Goal: Transaction & Acquisition: Purchase product/service

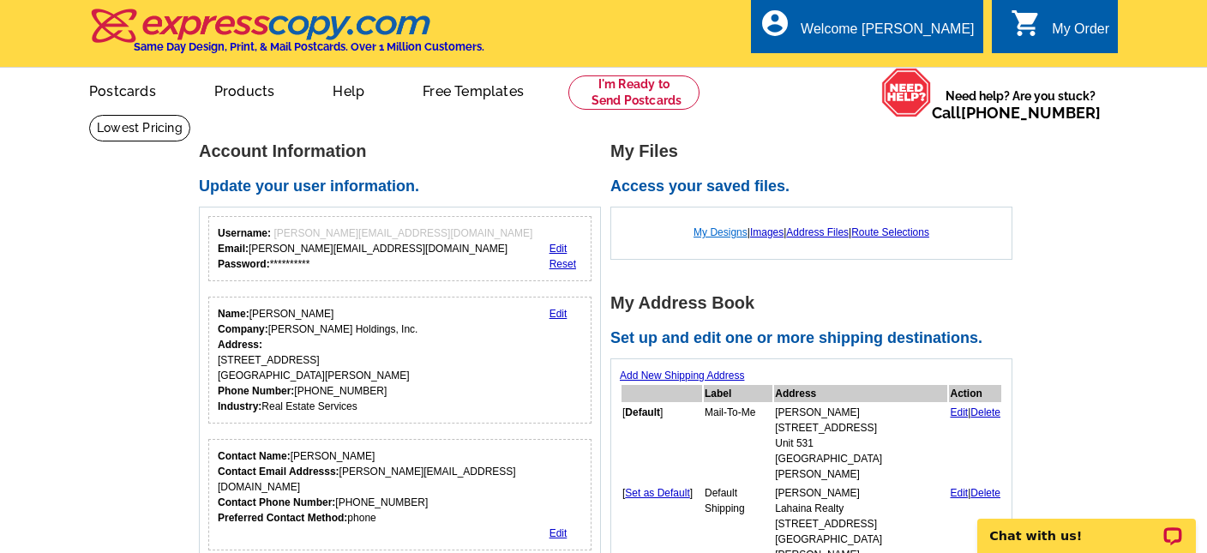
click at [720, 232] on link "My Designs" at bounding box center [720, 232] width 54 height 12
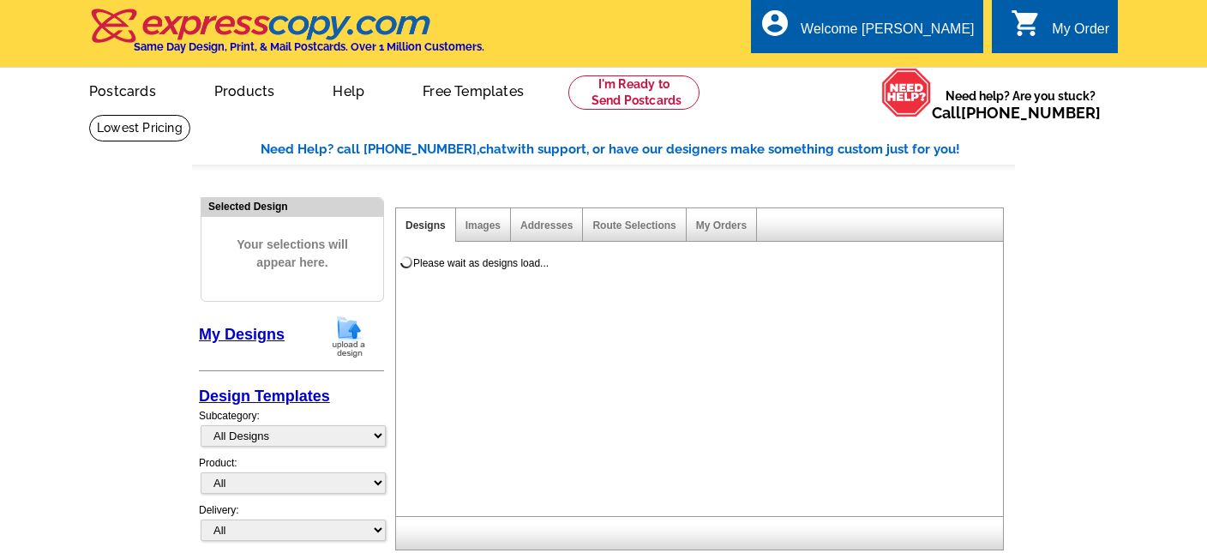
click at [348, 340] on img at bounding box center [349, 337] width 45 height 44
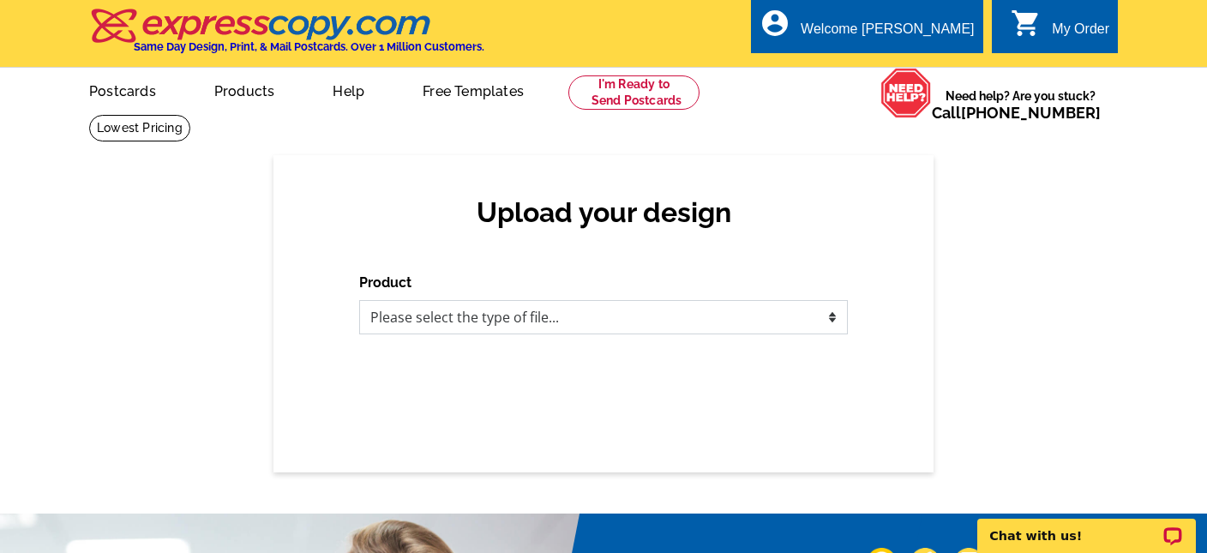
select select "1"
click option "Postcards" at bounding box center [0, 0] width 0 height 0
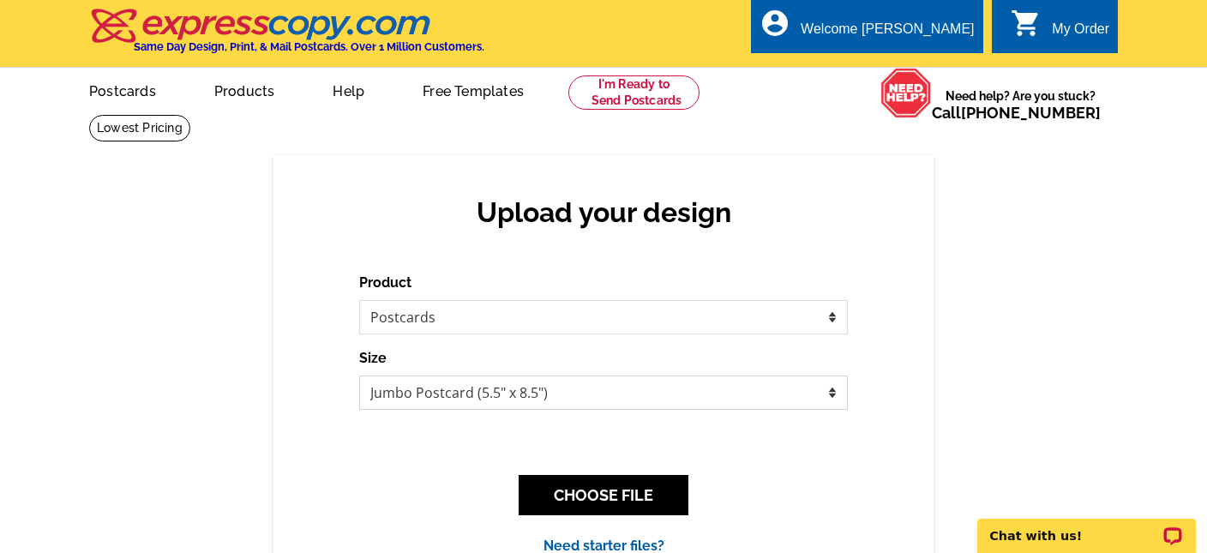
click at [359, 375] on select "Jumbo Postcard (5.5" x 8.5") Regular Postcard (4.25" x 5.6") Panoramic Postcard…" at bounding box center [603, 392] width 489 height 34
select select "1"
click option "Regular Postcard (4.25" x 5.6")" at bounding box center [0, 0] width 0 height 0
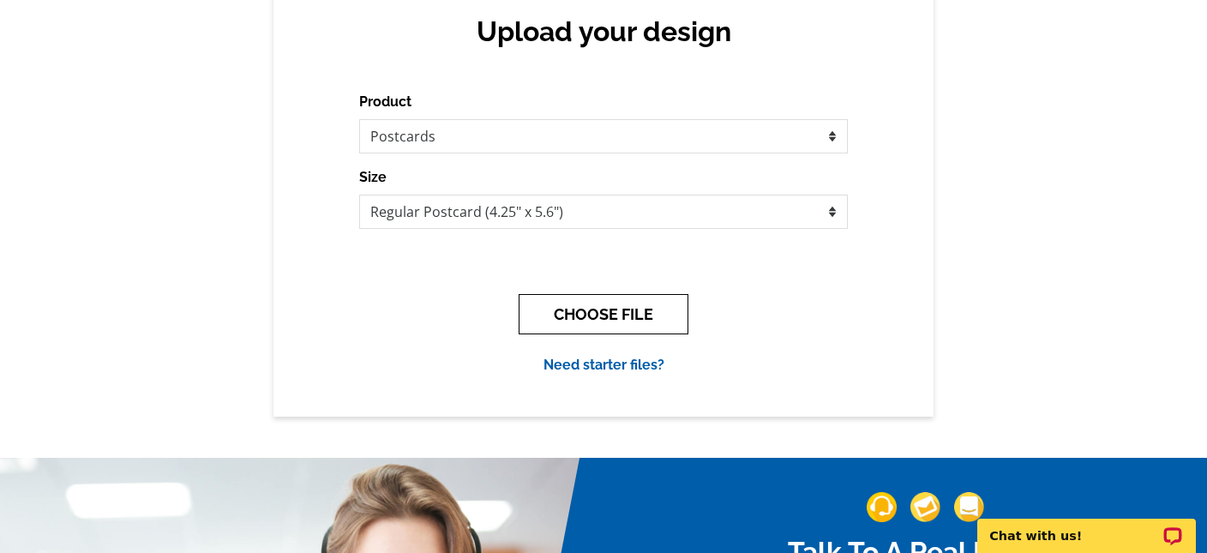
click at [620, 315] on button "CHOOSE FILE" at bounding box center [604, 314] width 170 height 40
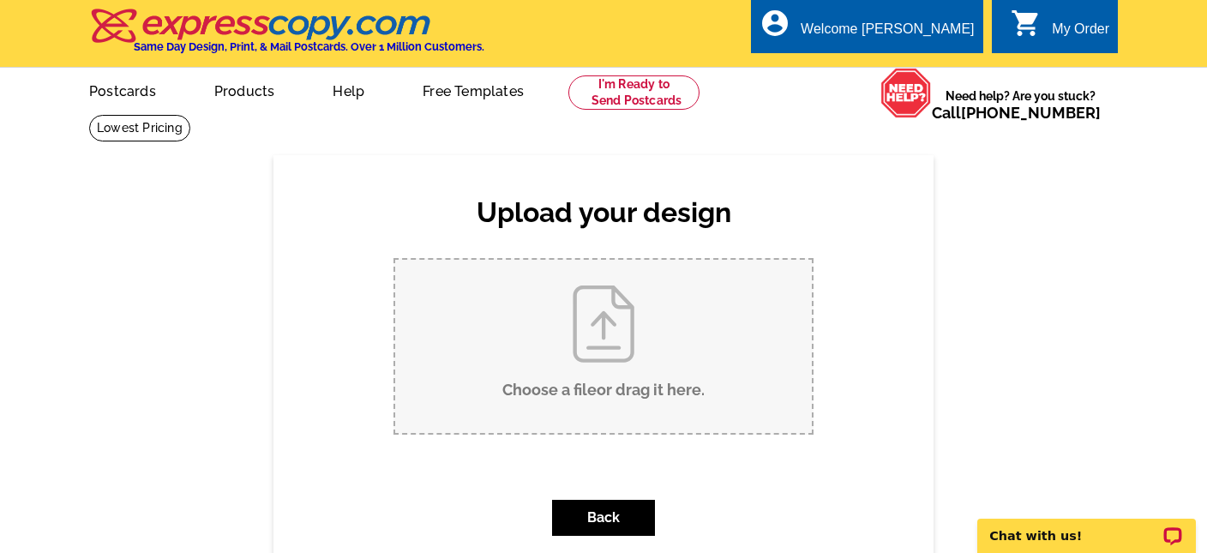
click at [611, 387] on input "Choose a file or drag it here ." at bounding box center [603, 346] width 417 height 173
type input "C:\fakepath\Fairview Isles 2 Sold - Front - 08-04-25.pdf"
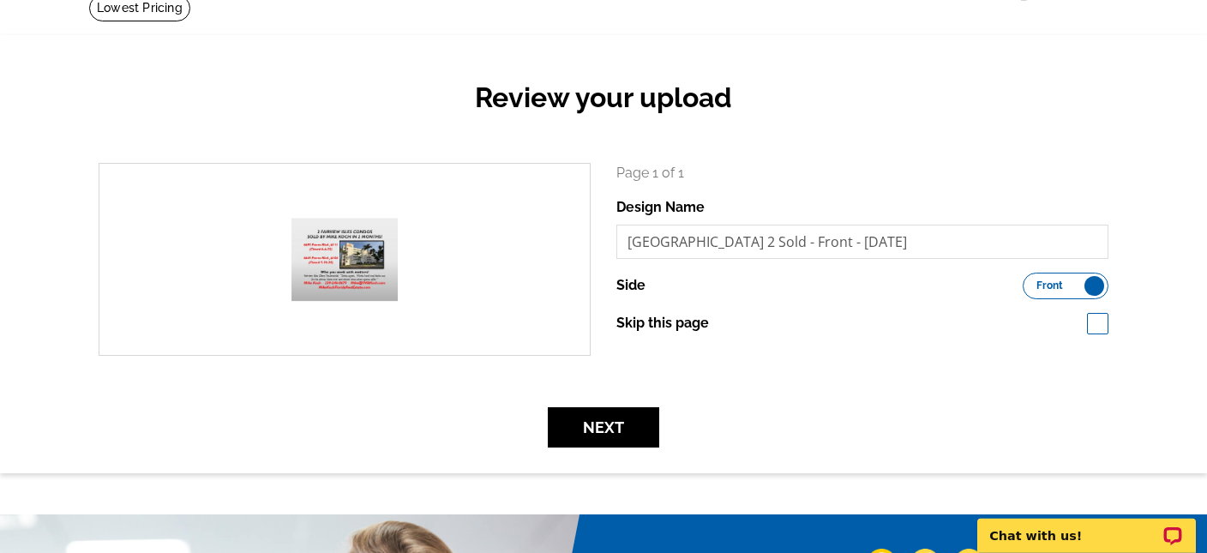
scroll to position [120, 0]
click at [619, 435] on button "Next" at bounding box center [603, 427] width 111 height 40
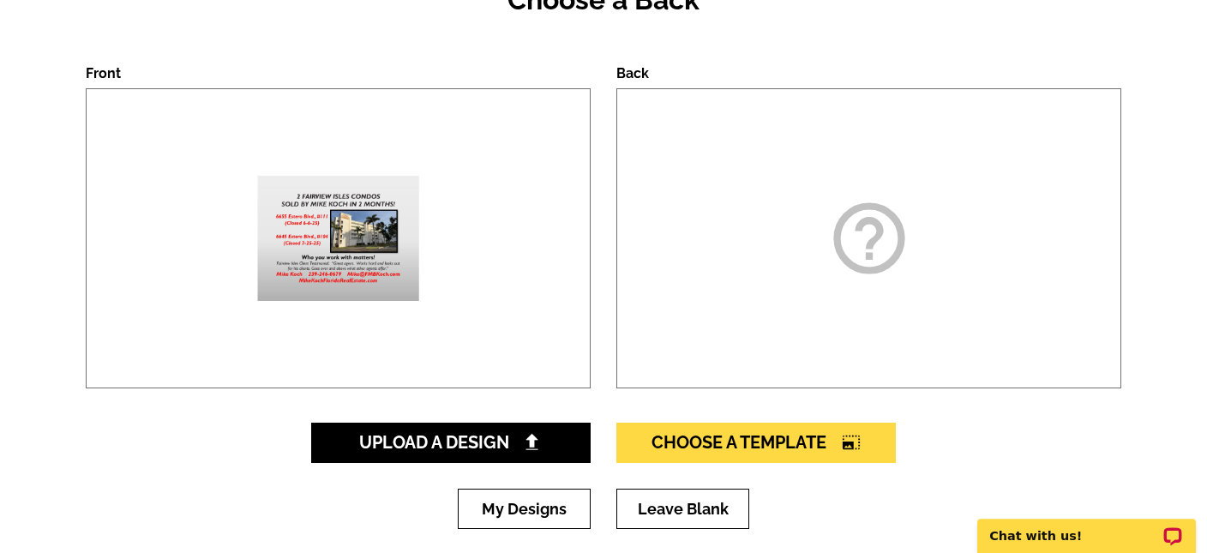
scroll to position [271, 0]
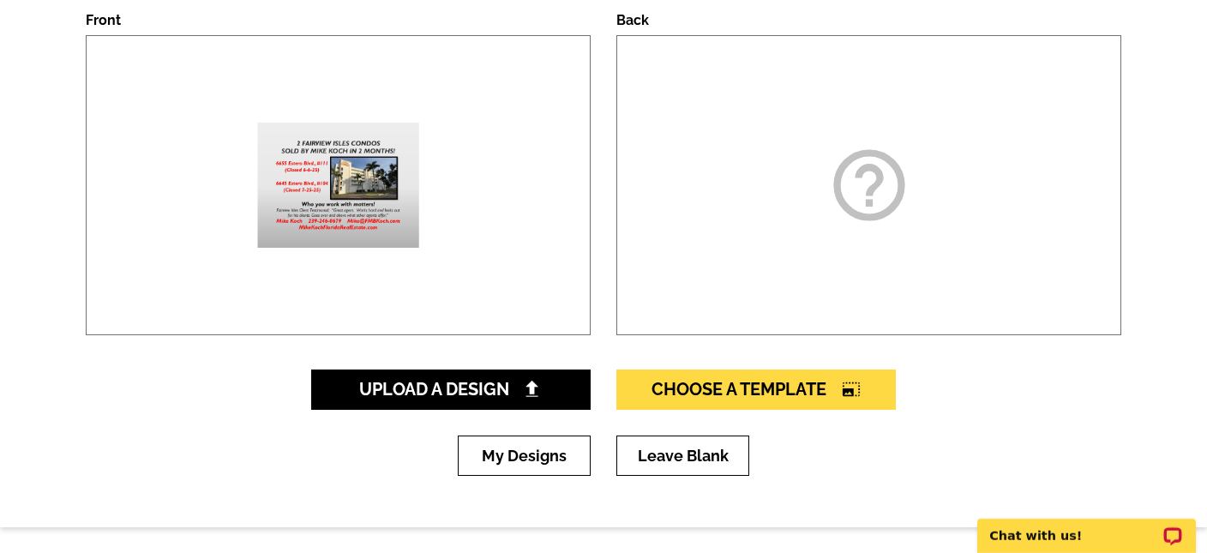
click at [861, 198] on icon "help_outline" at bounding box center [869, 185] width 86 height 86
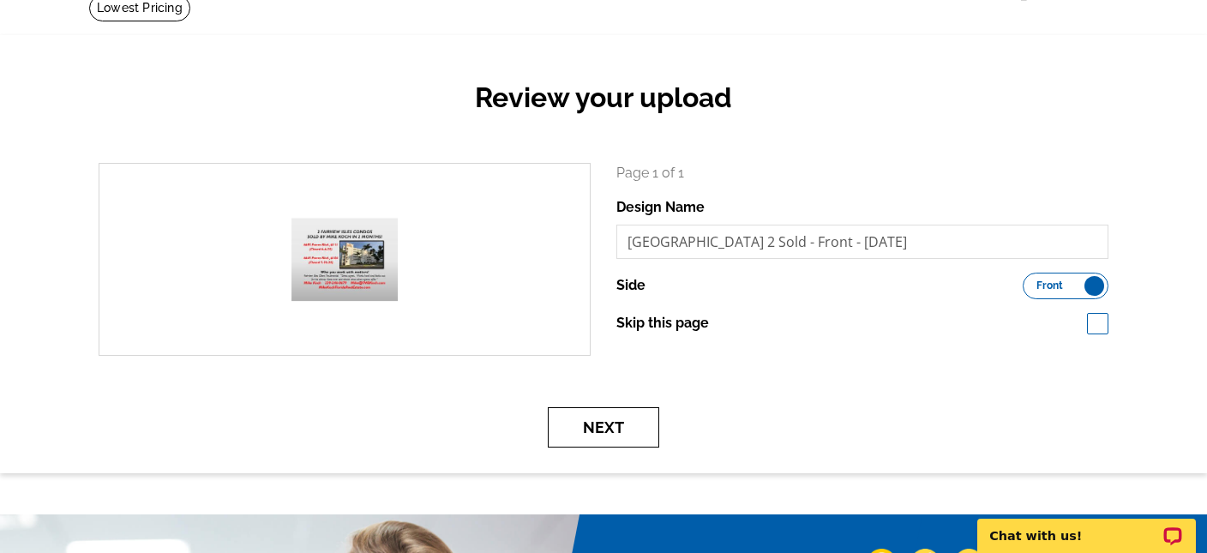
click at [609, 418] on button "Next" at bounding box center [603, 427] width 111 height 40
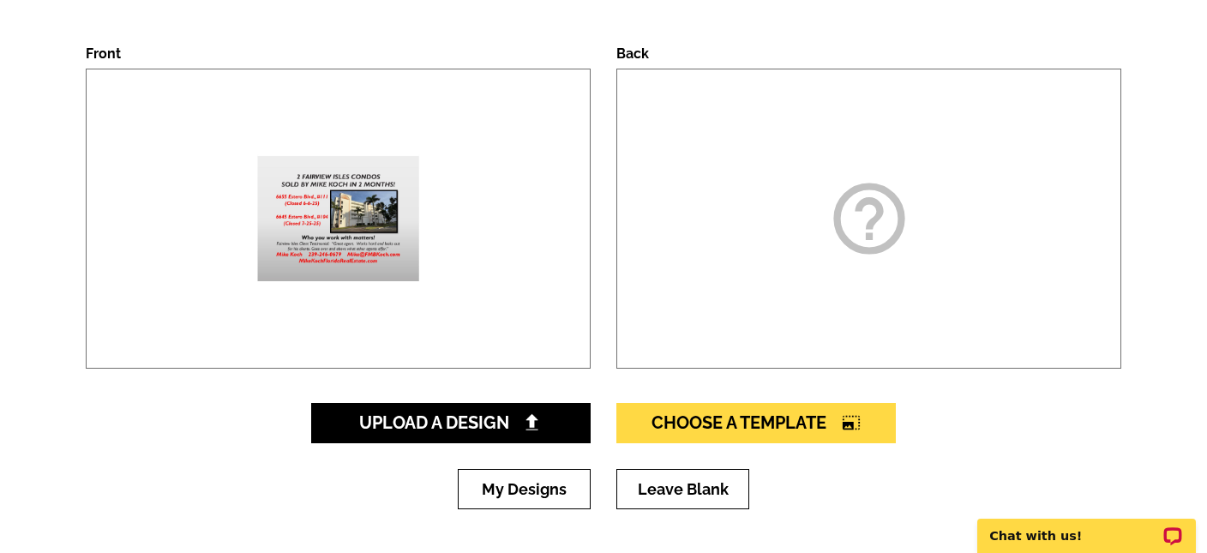
scroll to position [241, 0]
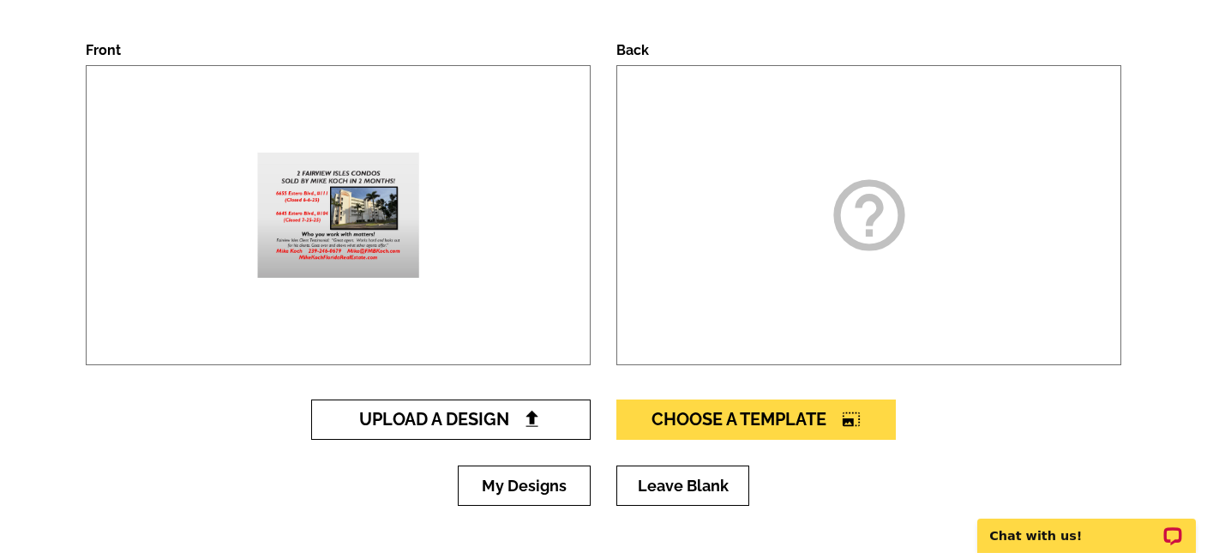
click at [447, 417] on span "Upload A Design" at bounding box center [451, 419] width 184 height 21
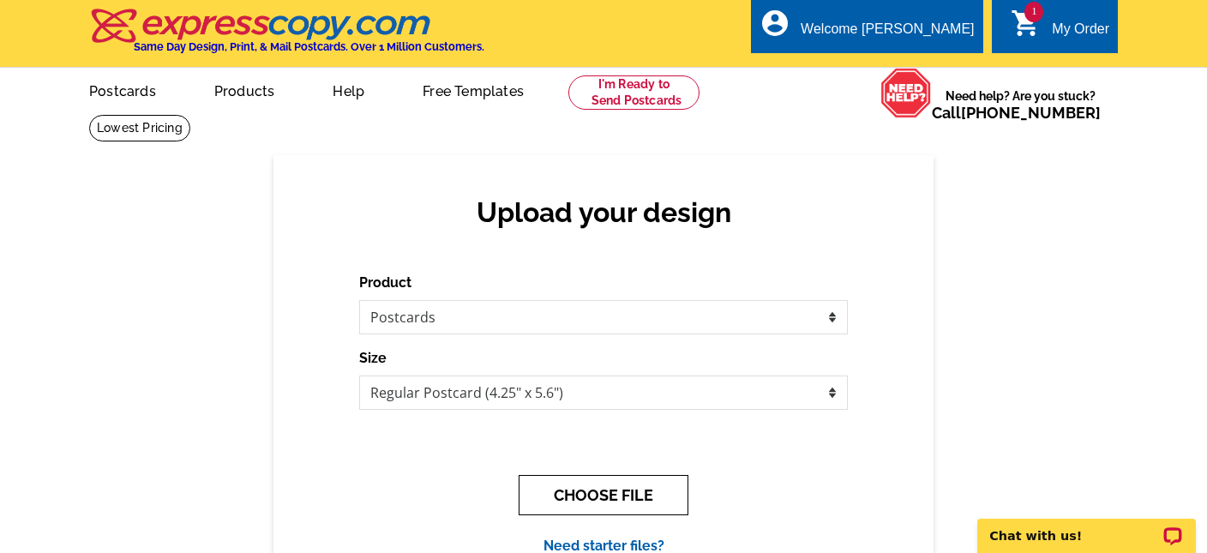
click at [624, 499] on button "CHOOSE FILE" at bounding box center [604, 495] width 170 height 40
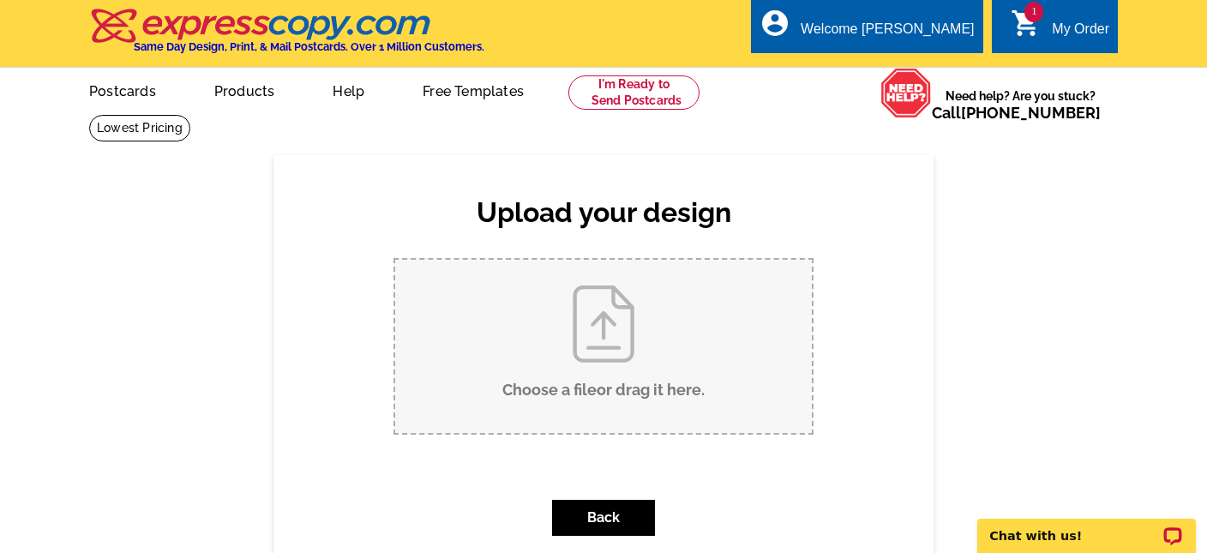
click at [619, 363] on input "Choose a file or drag it here ." at bounding box center [603, 346] width 417 height 173
type input "C:\fakepath\Fairview Isles 2 Sold - Back - 08-04-25.pdf"
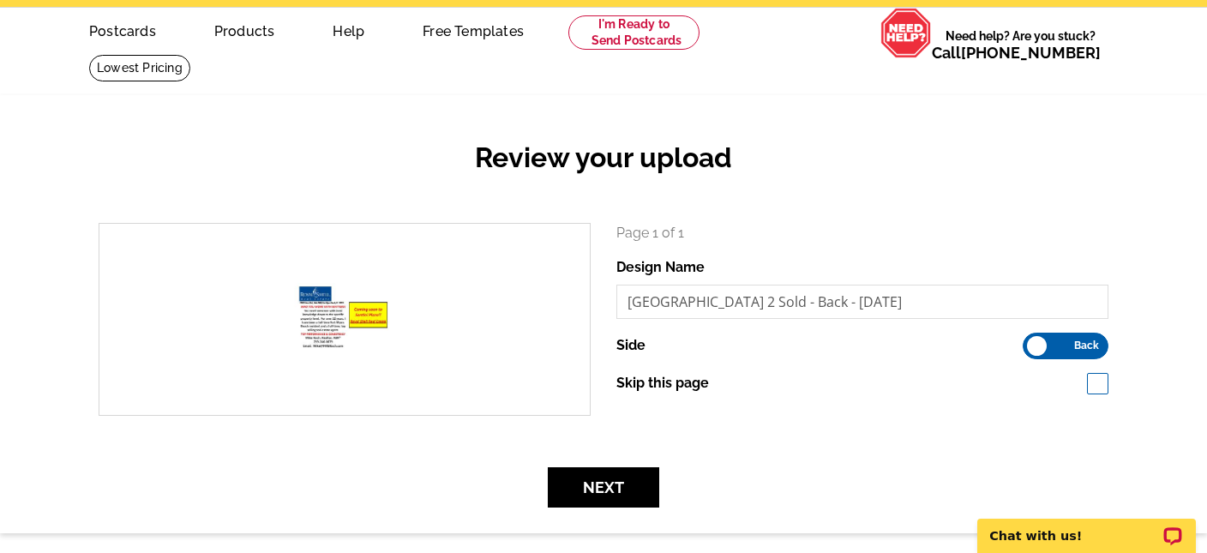
scroll to position [90, 0]
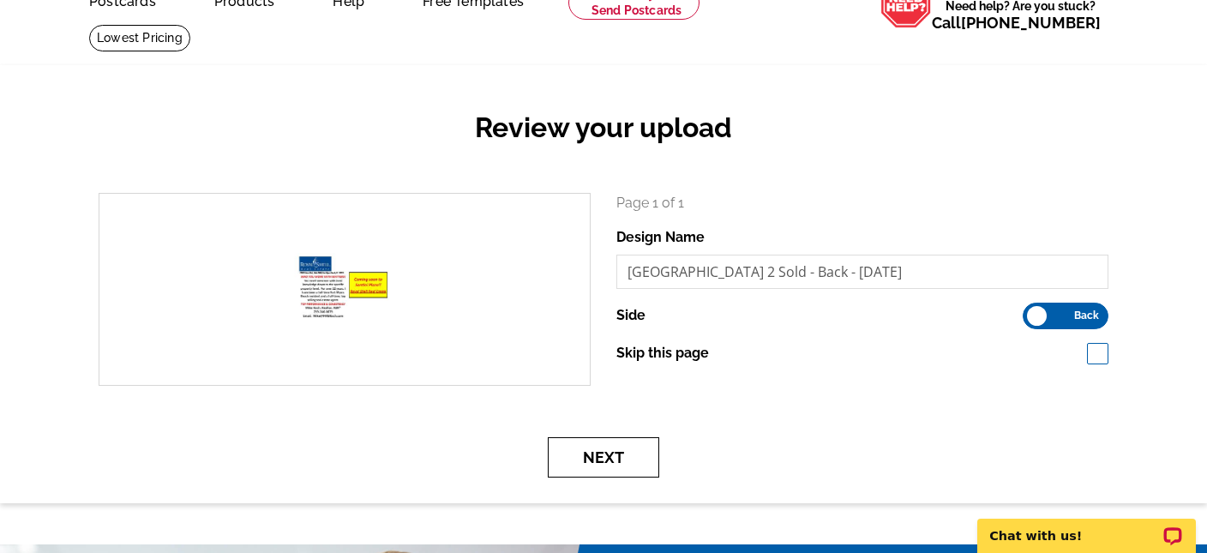
click at [598, 458] on button "Next" at bounding box center [603, 457] width 111 height 40
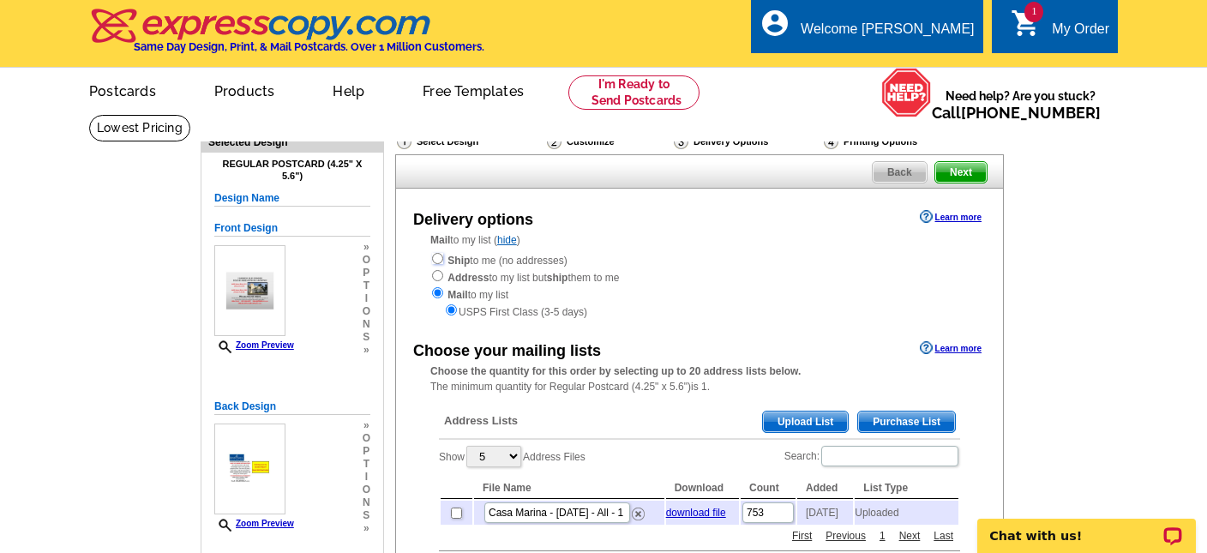
click at [442, 264] on input "radio" at bounding box center [437, 258] width 11 height 11
radio input "true"
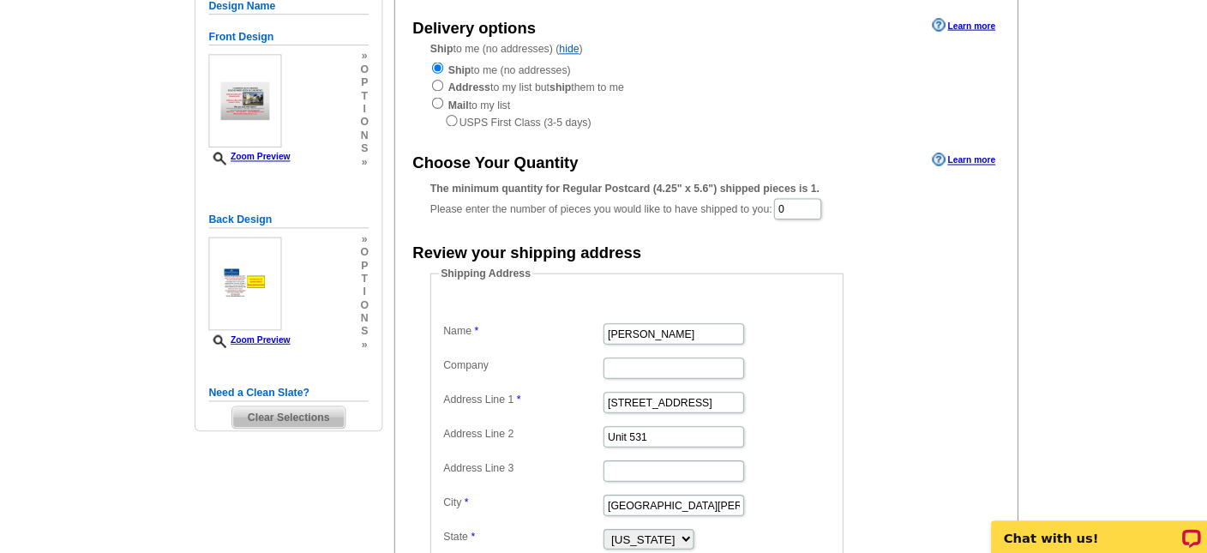
scroll to position [185, 0]
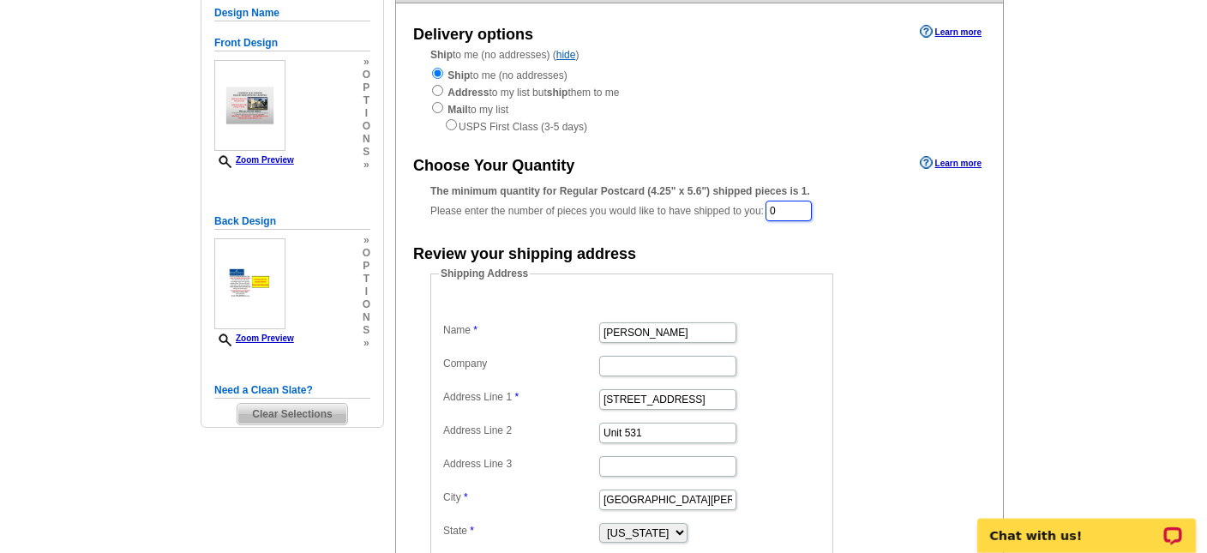
click at [789, 213] on input "0" at bounding box center [788, 211] width 46 height 21
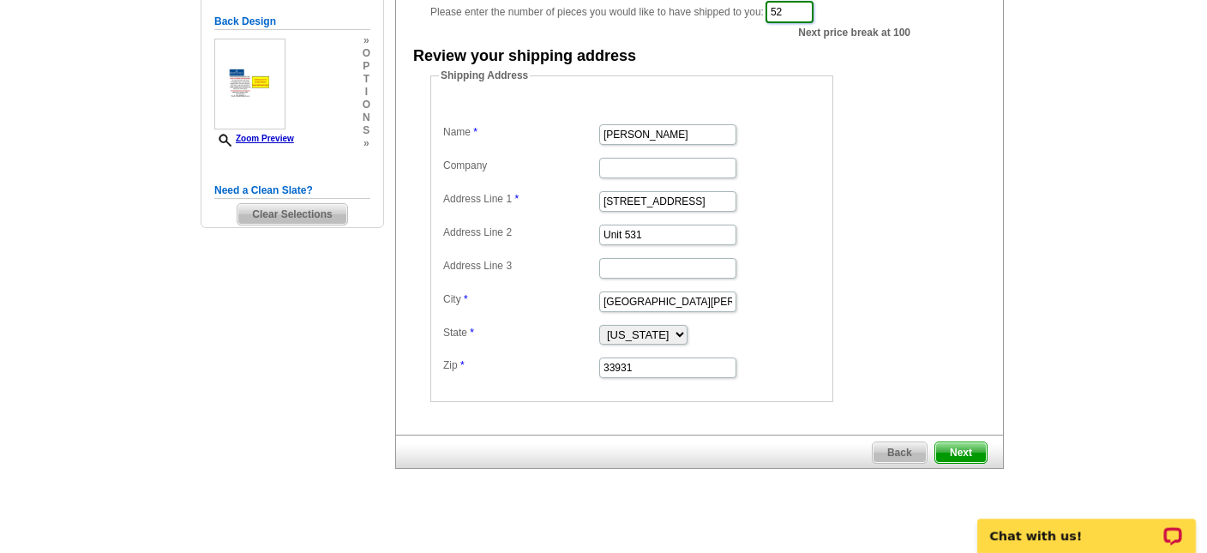
scroll to position [396, 0]
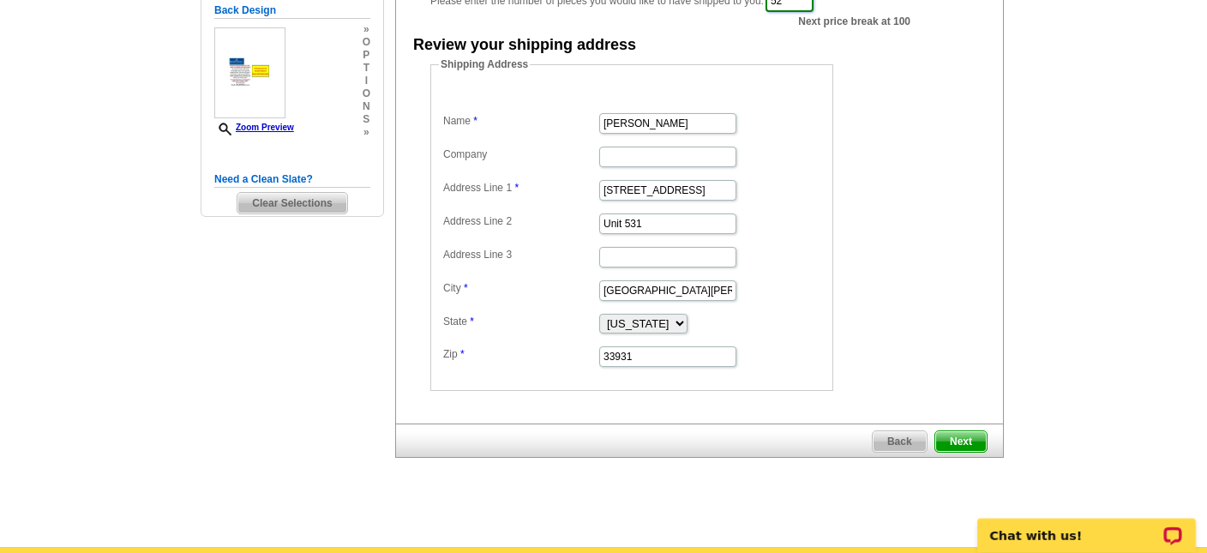
type input "52"
click at [945, 432] on span "Next" at bounding box center [960, 441] width 51 height 21
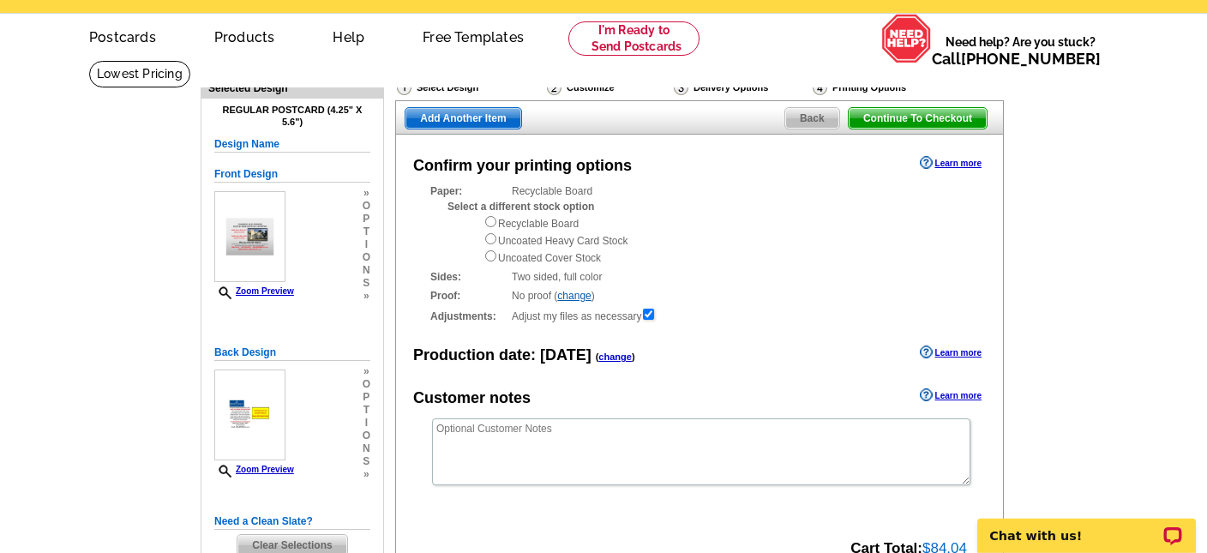
scroll to position [90, 0]
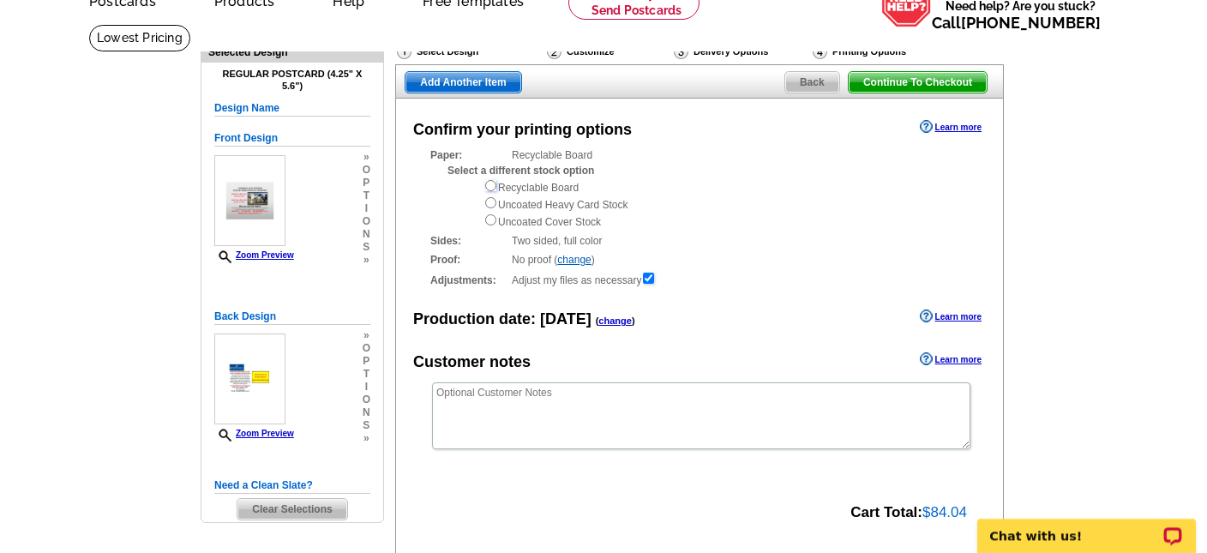
click at [491, 186] on input "radio" at bounding box center [490, 185] width 11 height 11
radio input "true"
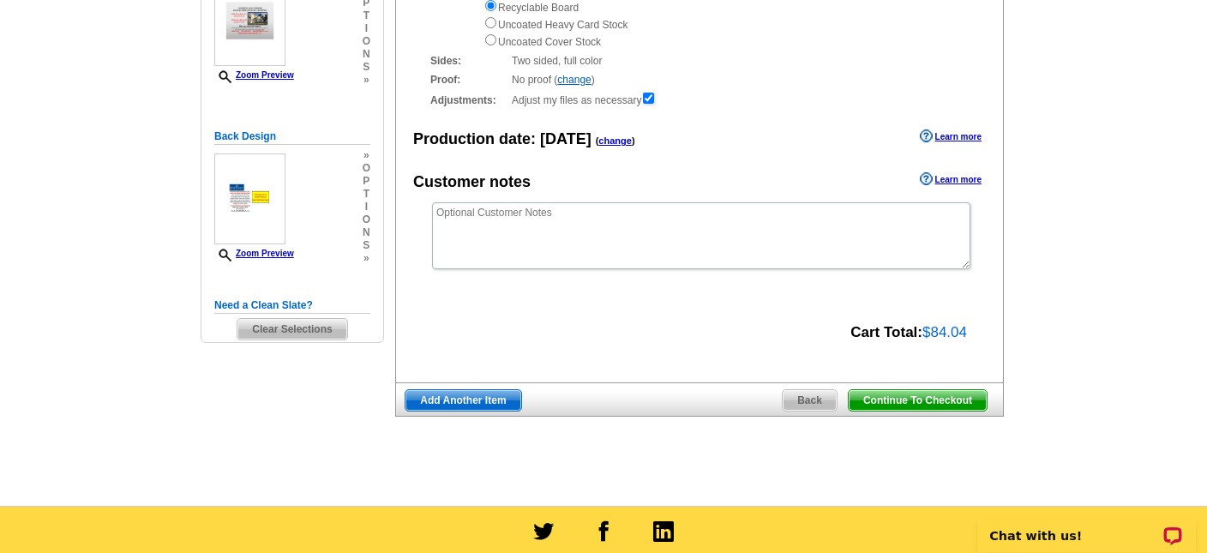
scroll to position [271, 0]
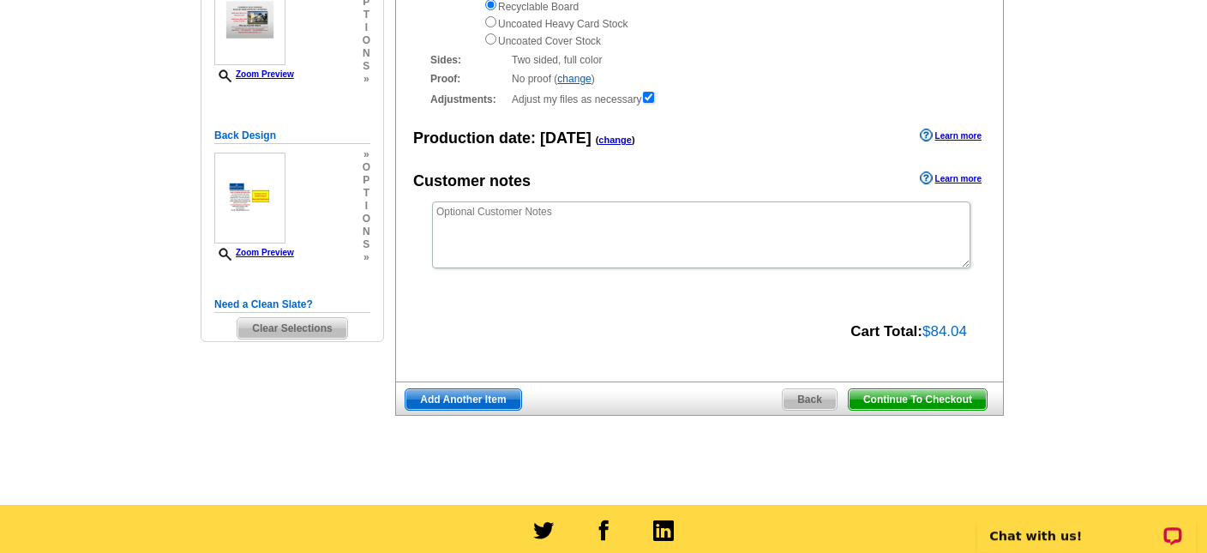
click at [926, 396] on span "Continue To Checkout" at bounding box center [918, 399] width 138 height 21
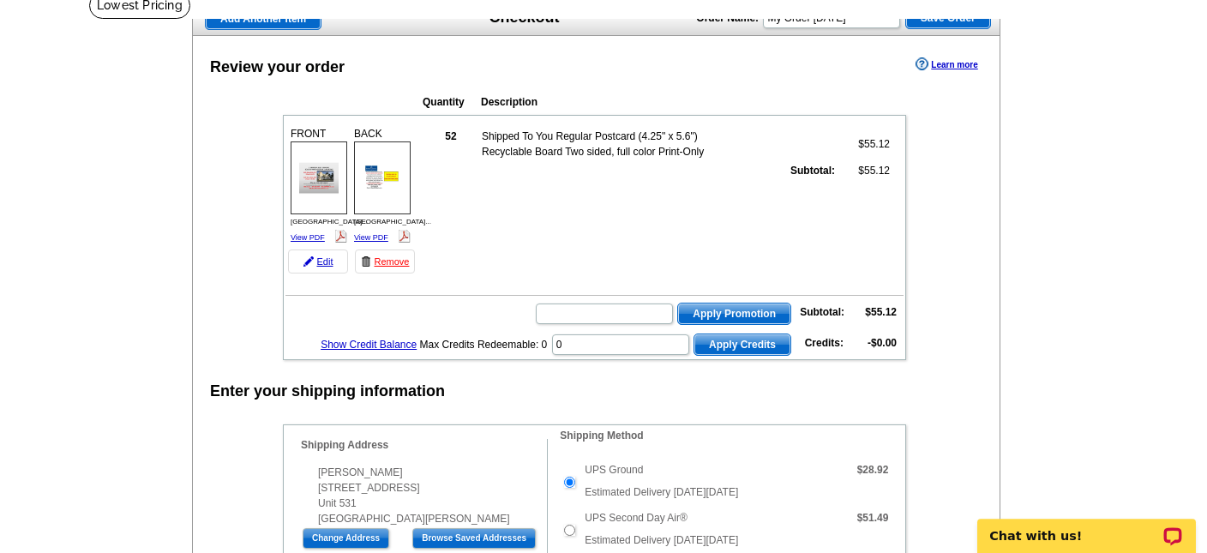
scroll to position [120, 0]
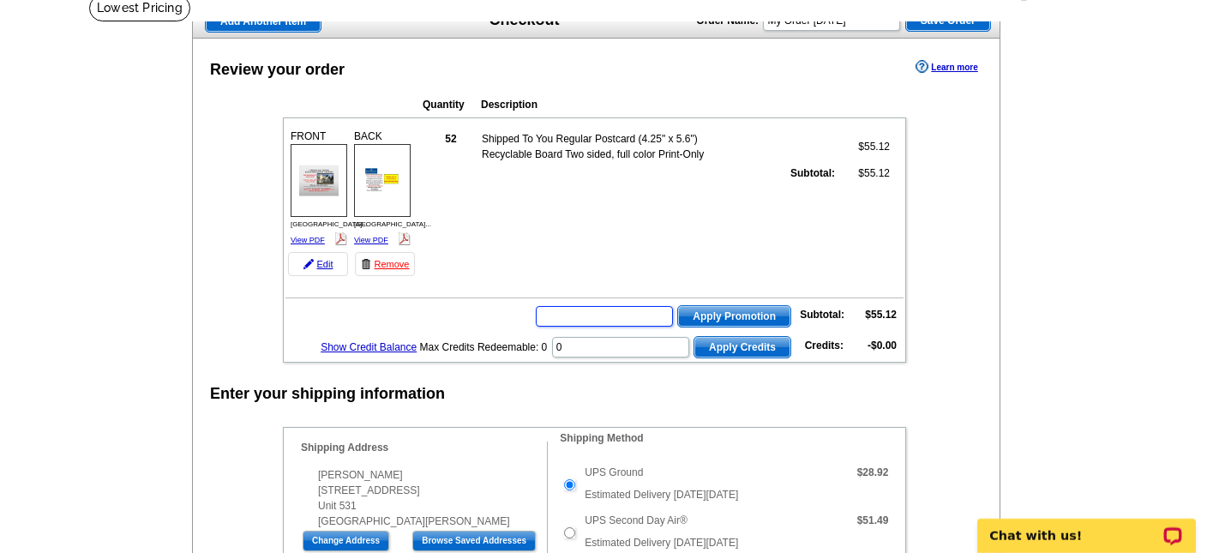
click at [615, 315] on input "text" at bounding box center [604, 316] width 137 height 21
type input "GROW0825"
click at [731, 317] on span "Apply Promotion" at bounding box center [734, 316] width 112 height 21
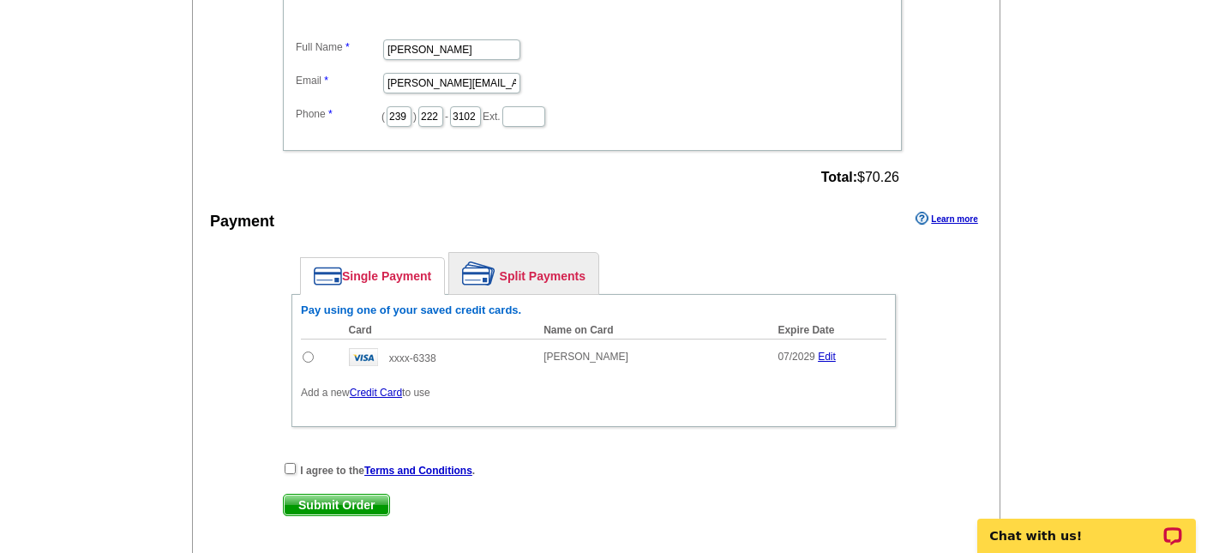
scroll to position [963, 0]
click at [371, 389] on link "Credit Card" at bounding box center [376, 394] width 52 height 12
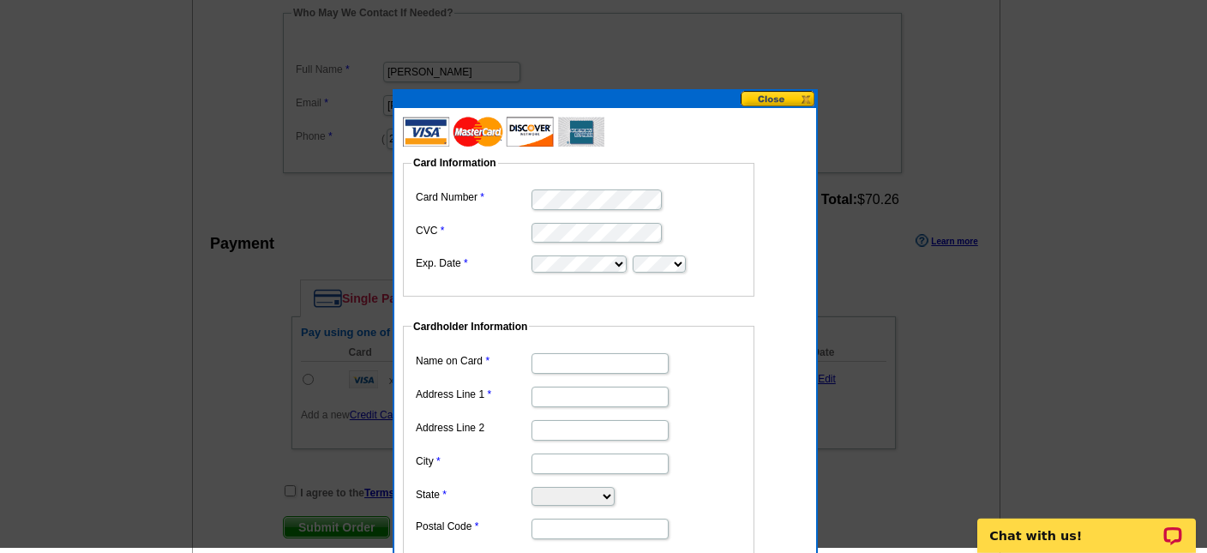
scroll to position [933, 0]
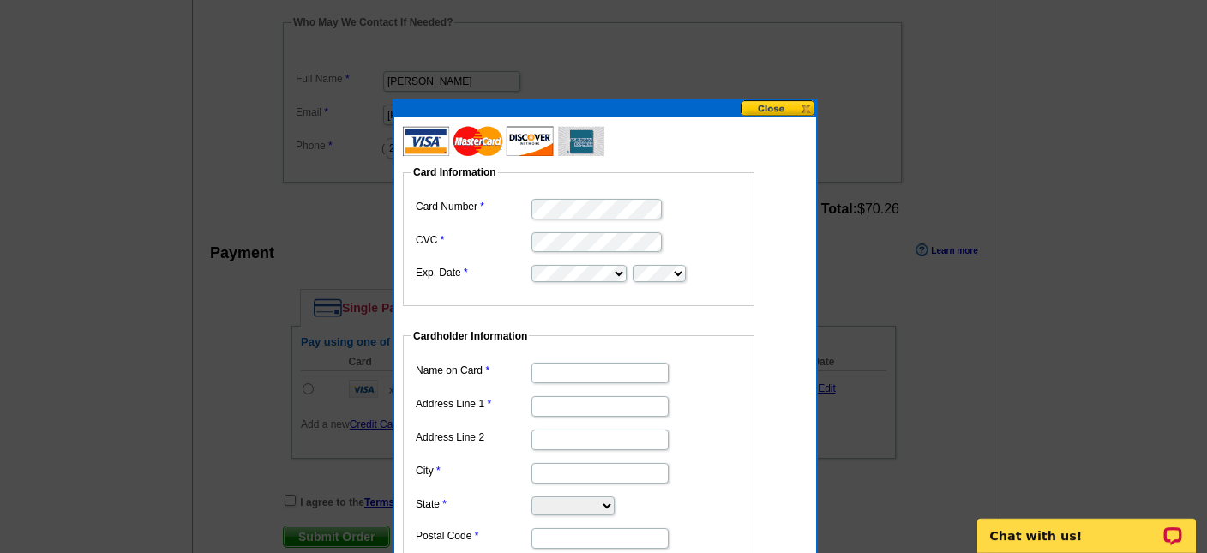
type input "[PERSON_NAME]"
click at [670, 376] on dd "[PERSON_NAME]" at bounding box center [578, 371] width 334 height 27
click at [579, 411] on input "Address Line 1" at bounding box center [599, 406] width 137 height 21
type input "[STREET_ADDRESS]"
type input "FT MYERS BCH"
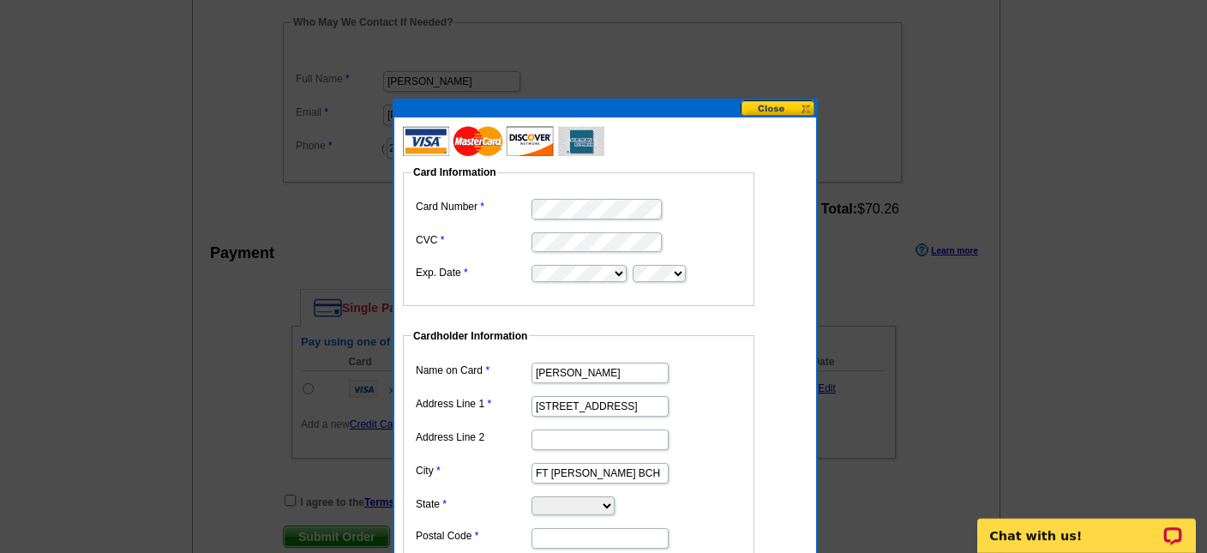
select select "FL"
type input "33931"
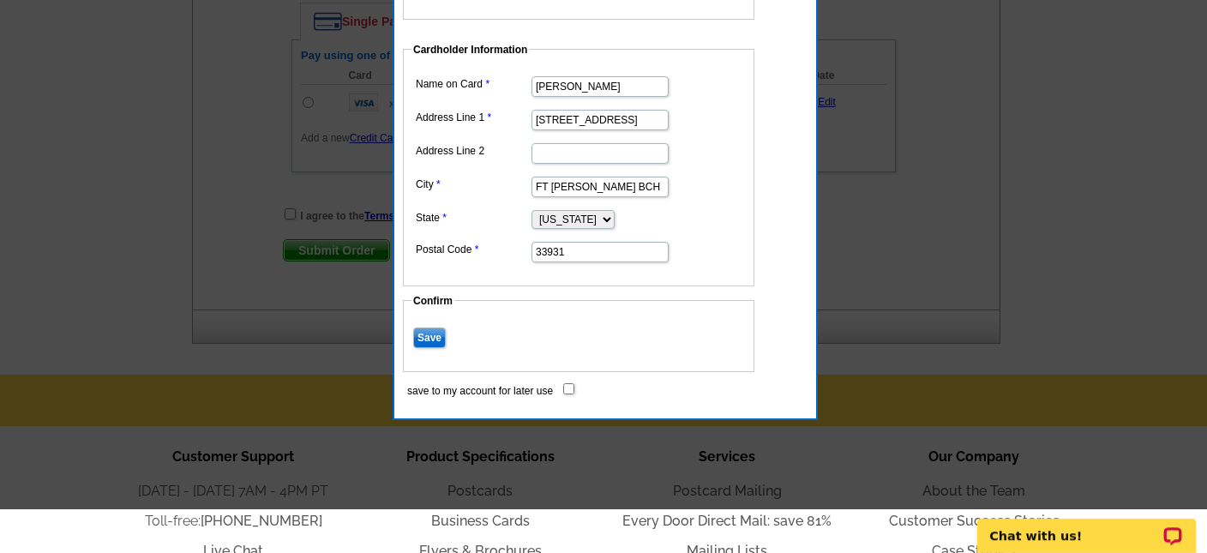
scroll to position [1234, 0]
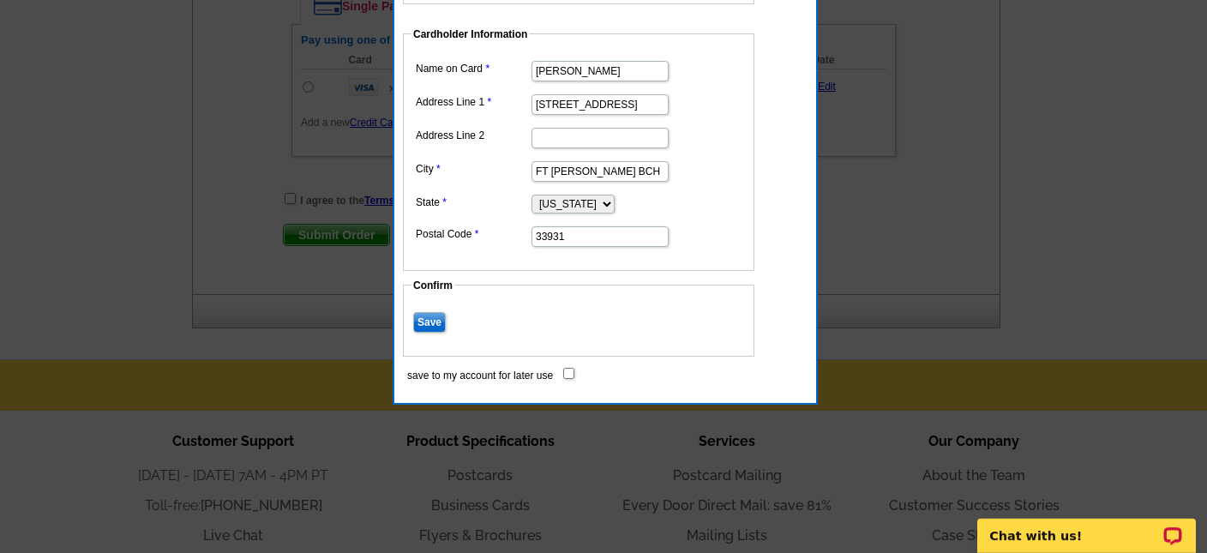
click at [429, 321] on input "Save" at bounding box center [429, 322] width 33 height 21
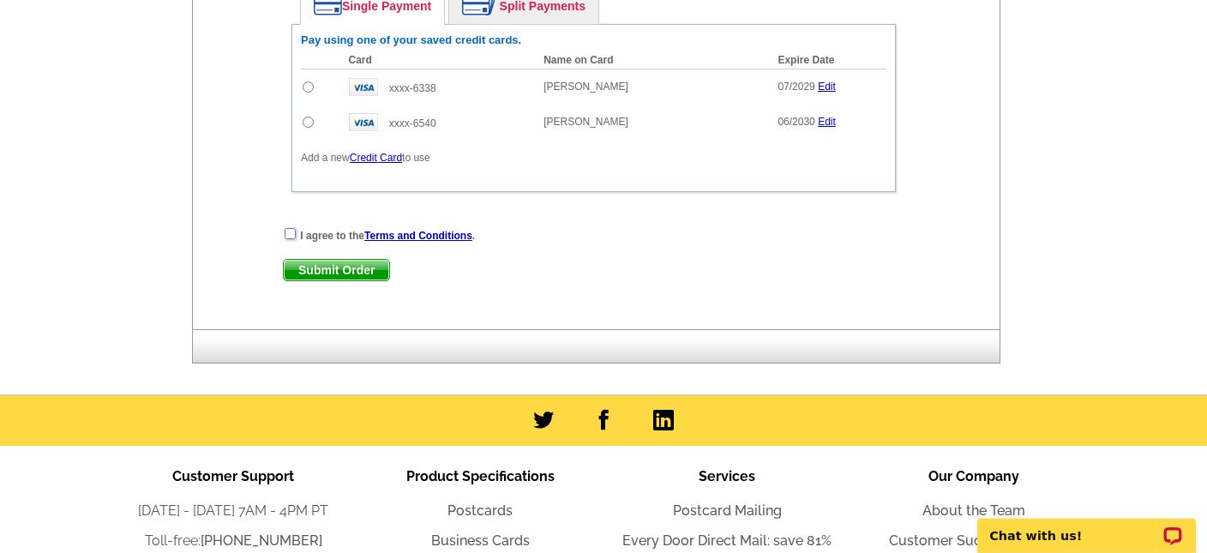
click at [287, 234] on input "checkbox" at bounding box center [290, 233] width 11 height 11
checkbox input "true"
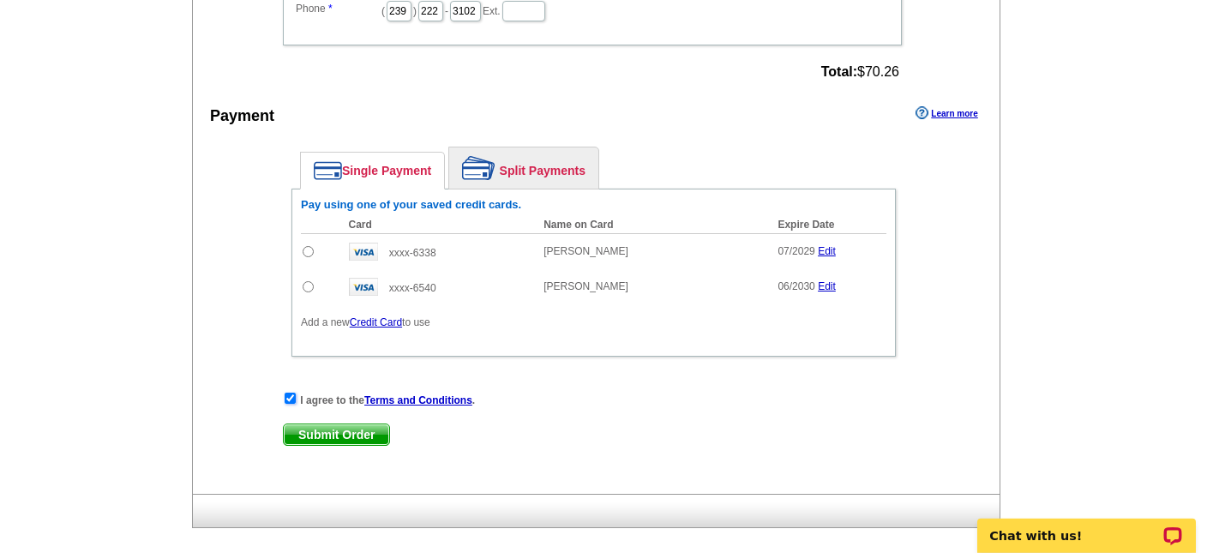
scroll to position [1053, 0]
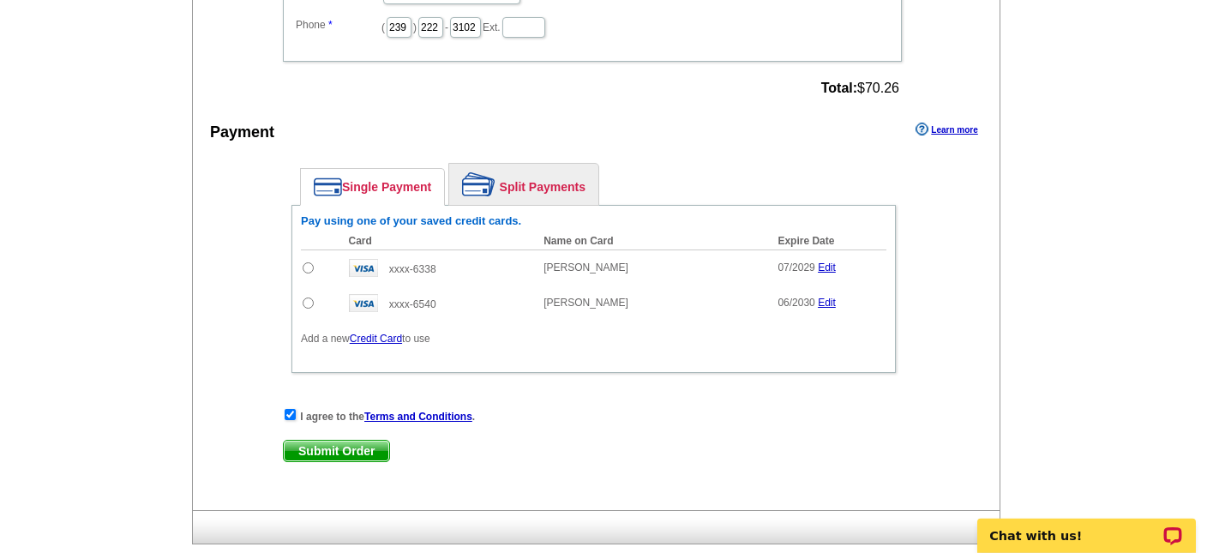
click at [313, 302] on input "radio" at bounding box center [308, 302] width 11 height 11
radio input "true"
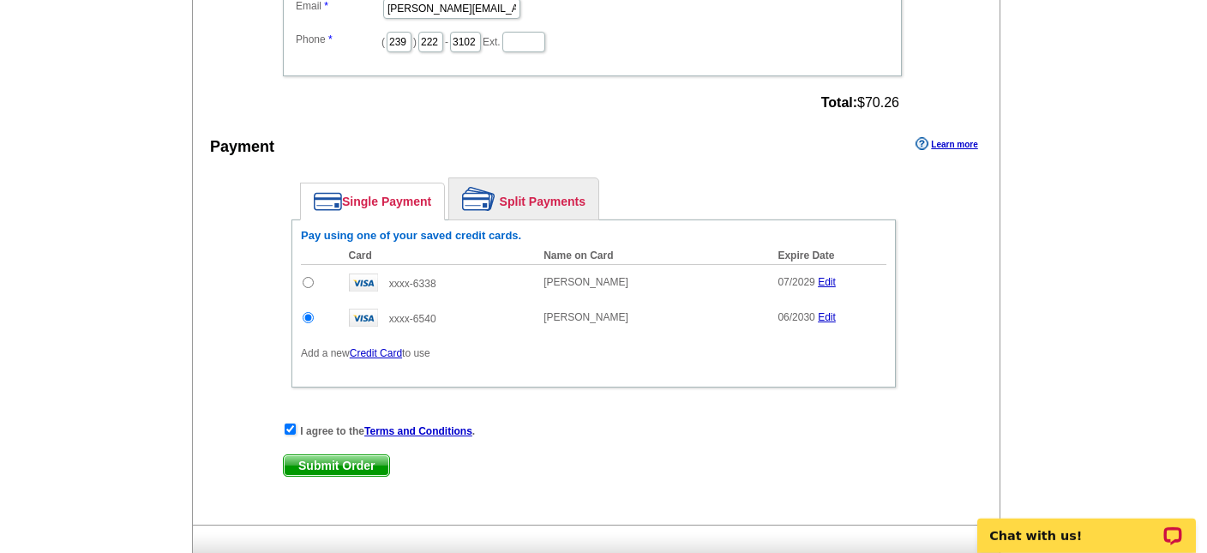
scroll to position [1173, 0]
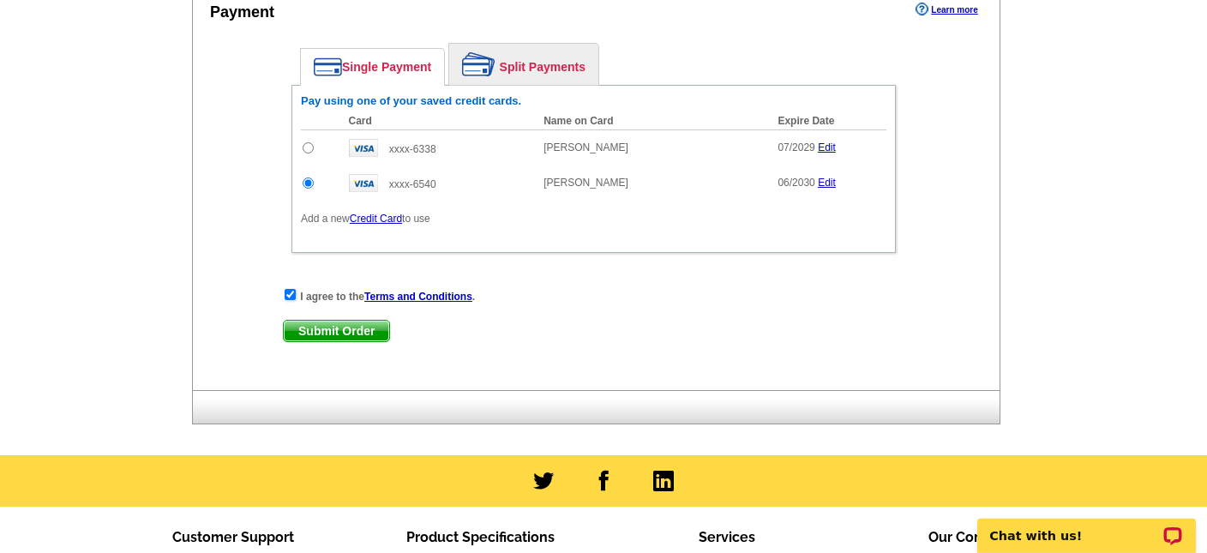
click at [355, 327] on span "Submit Order" at bounding box center [336, 331] width 105 height 21
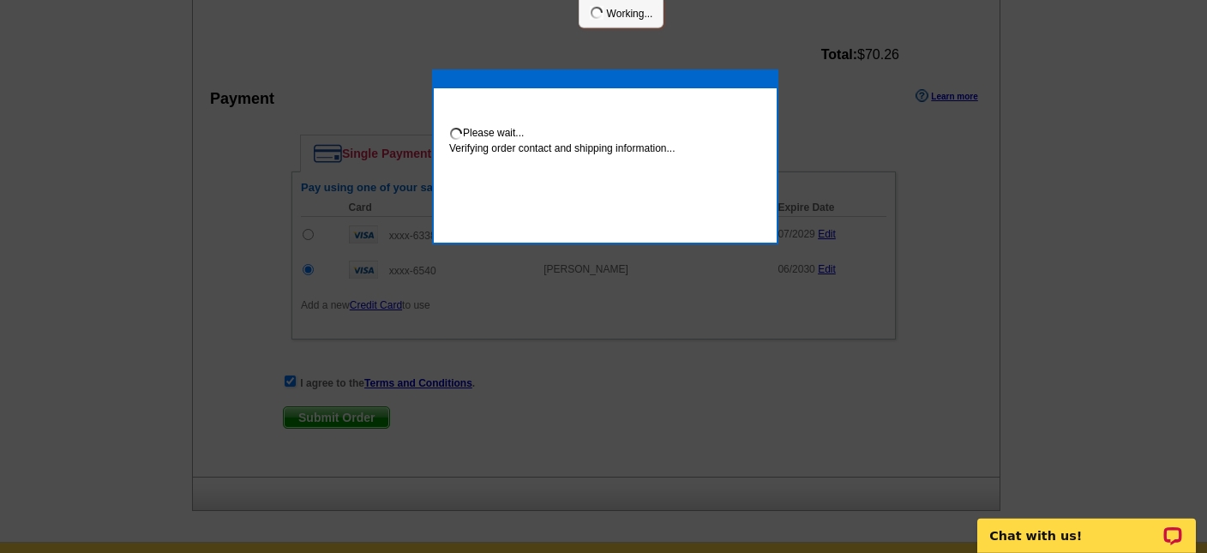
scroll to position [1260, 0]
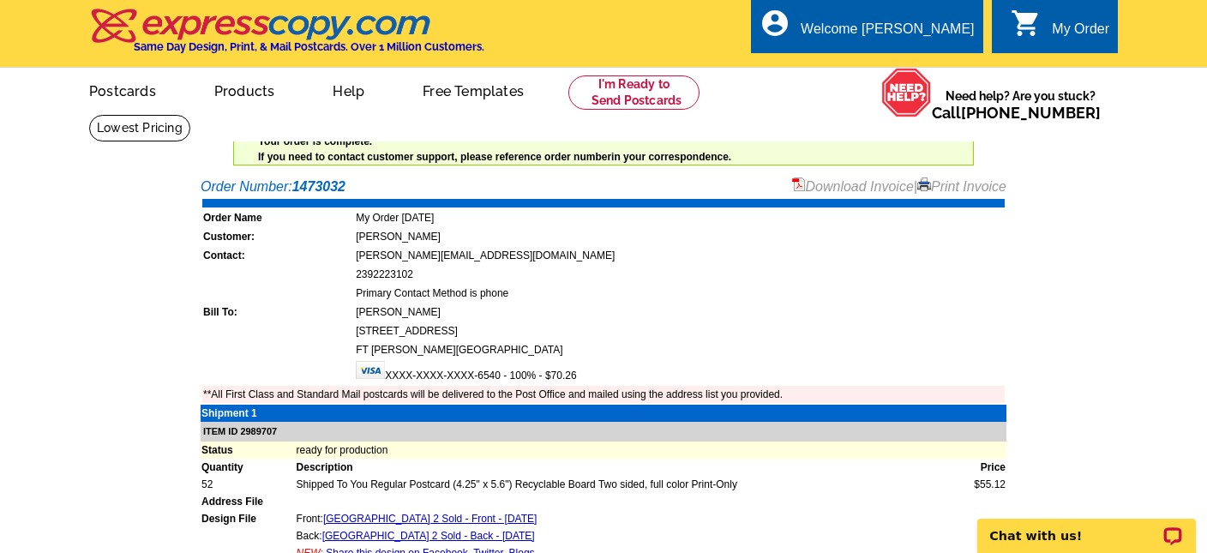
click at [970, 186] on link "Print Invoice" at bounding box center [961, 186] width 89 height 15
click at [843, 190] on link "Download Invoice" at bounding box center [853, 186] width 122 height 15
